Goal: Use online tool/utility: Utilize a website feature to perform a specific function

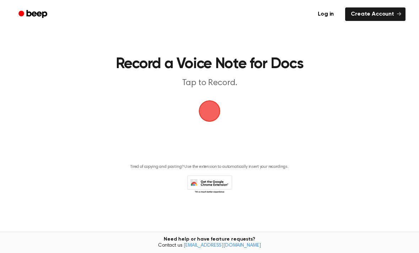
click at [206, 109] on span "button" at bounding box center [209, 111] width 39 height 39
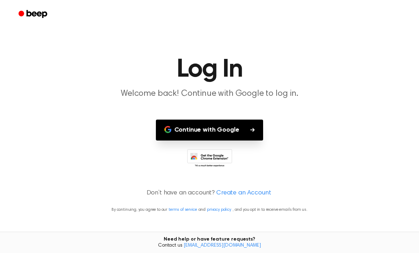
click at [252, 125] on button "Continue with Google" at bounding box center [209, 130] width 107 height 21
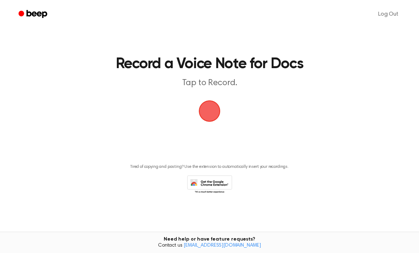
click at [211, 119] on span "button" at bounding box center [209, 111] width 33 height 33
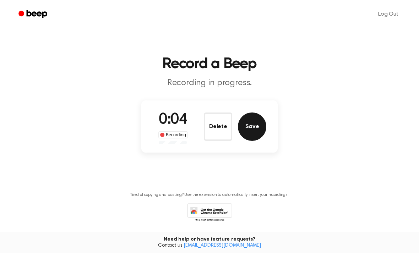
click at [260, 127] on button "Save" at bounding box center [252, 126] width 28 height 28
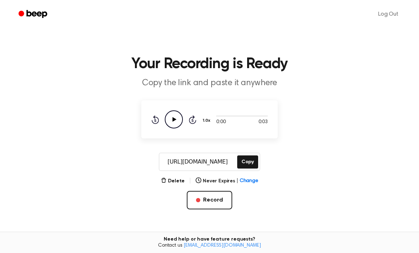
click at [271, 177] on div "Delete | Never Expires | Change Record" at bounding box center [209, 193] width 136 height 33
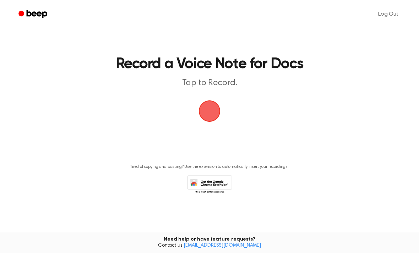
click at [203, 113] on span "button" at bounding box center [210, 111] width 26 height 26
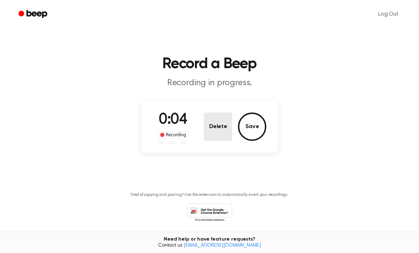
click at [220, 128] on button "Delete" at bounding box center [218, 126] width 28 height 28
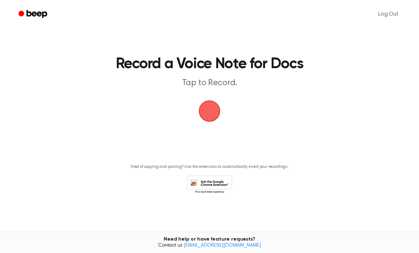
click at [212, 118] on span "button" at bounding box center [210, 111] width 22 height 22
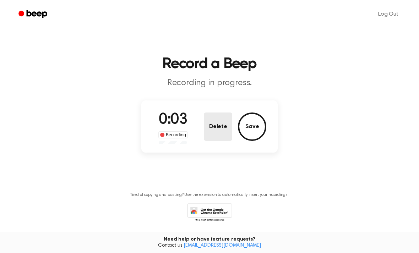
click at [212, 118] on button "Delete" at bounding box center [218, 126] width 28 height 28
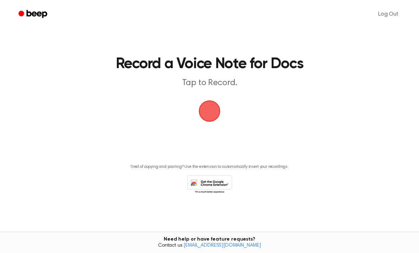
click at [217, 118] on span "button" at bounding box center [209, 111] width 23 height 23
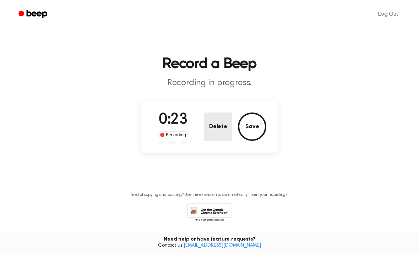
click at [214, 129] on button "Delete" at bounding box center [218, 126] width 28 height 28
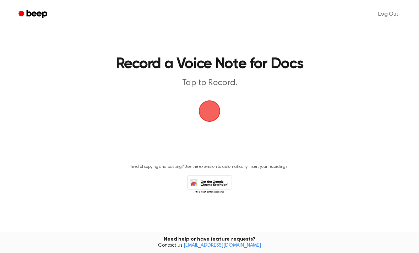
click at [211, 121] on span "button" at bounding box center [209, 111] width 20 height 20
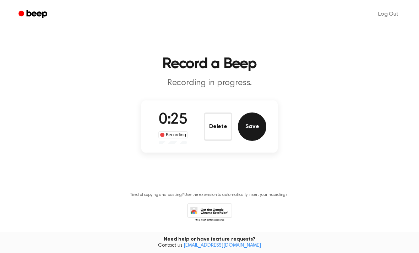
click at [254, 124] on button "Save" at bounding box center [252, 126] width 28 height 28
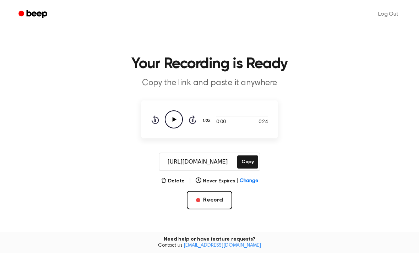
click at [171, 123] on icon "Play Audio" at bounding box center [174, 119] width 18 height 18
click at [217, 117] on div at bounding box center [241, 116] width 51 height 6
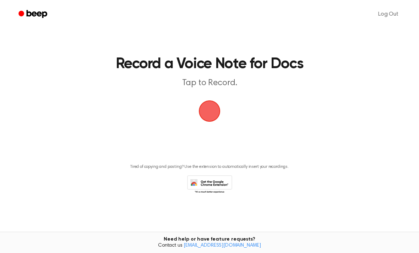
click at [208, 112] on span "button" at bounding box center [209, 110] width 33 height 33
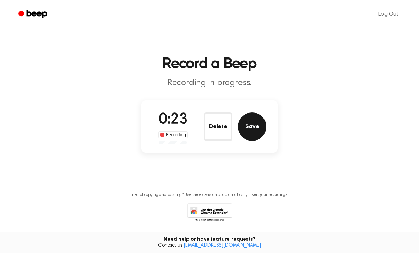
click at [246, 123] on button "Save" at bounding box center [252, 126] width 28 height 28
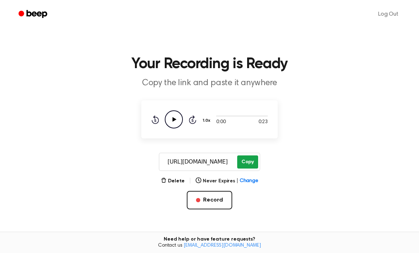
click at [249, 164] on button "Copy" at bounding box center [247, 161] width 21 height 13
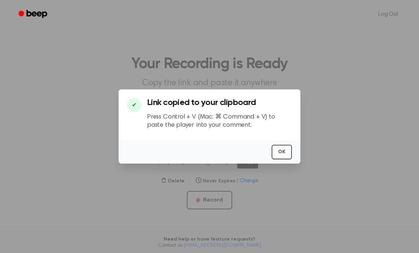
click at [284, 159] on button "OK" at bounding box center [281, 152] width 20 height 15
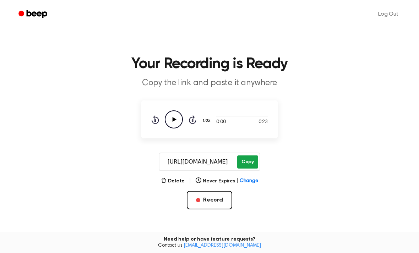
click at [249, 166] on button "Copy" at bounding box center [247, 161] width 21 height 13
